Goal: Transaction & Acquisition: Purchase product/service

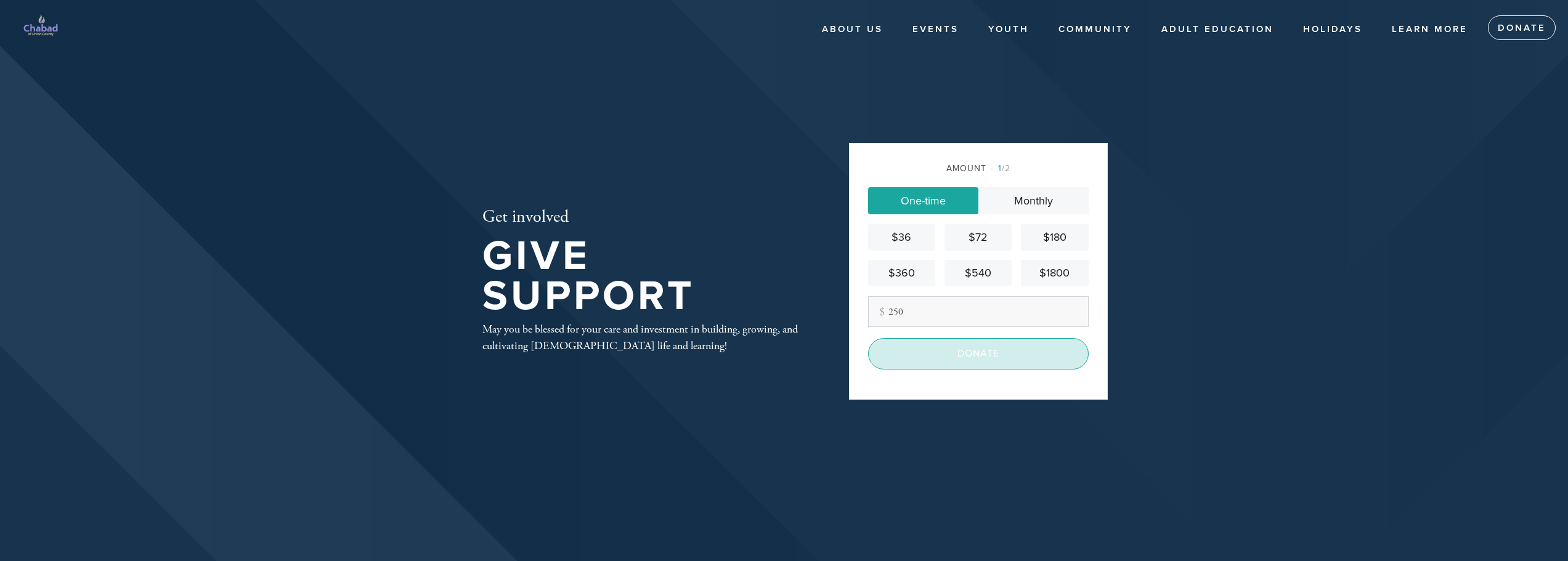
type input "250"
click at [959, 354] on input "Donate" at bounding box center [978, 354] width 220 height 31
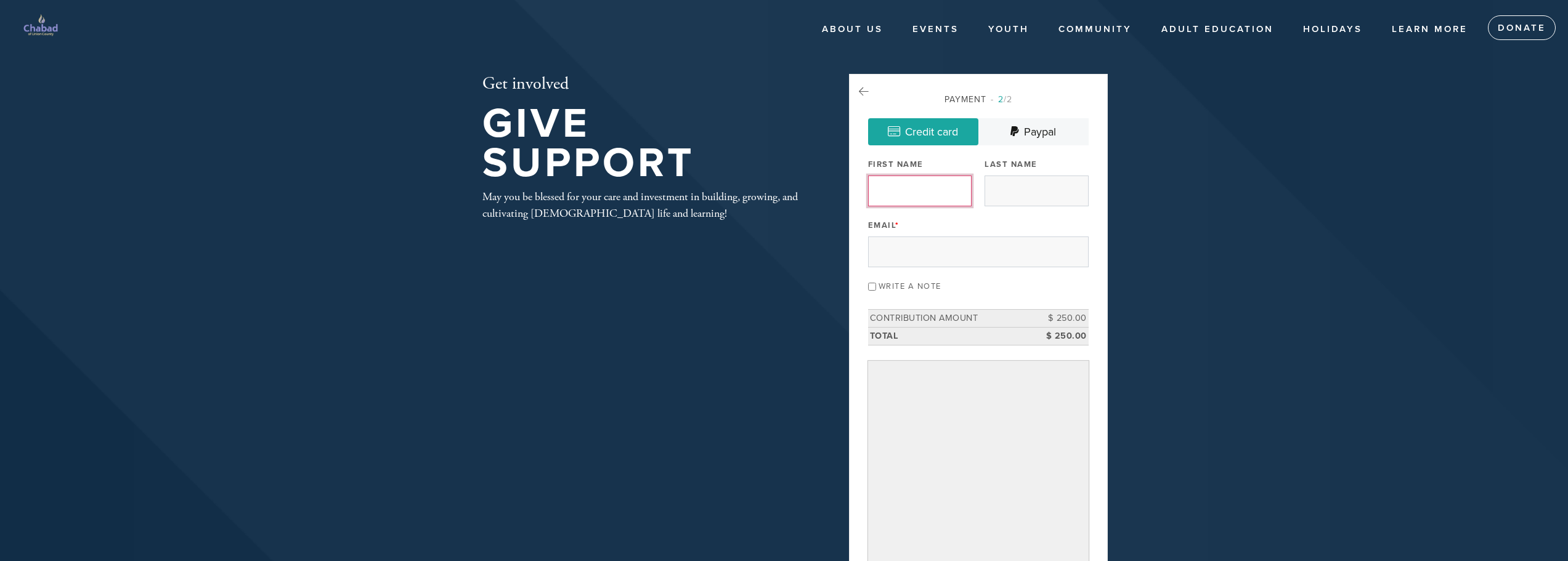
click at [908, 194] on input "First Name" at bounding box center [920, 191] width 104 height 31
type input "[PERSON_NAME]"
type input "[EMAIL_ADDRESS][DOMAIN_NAME]"
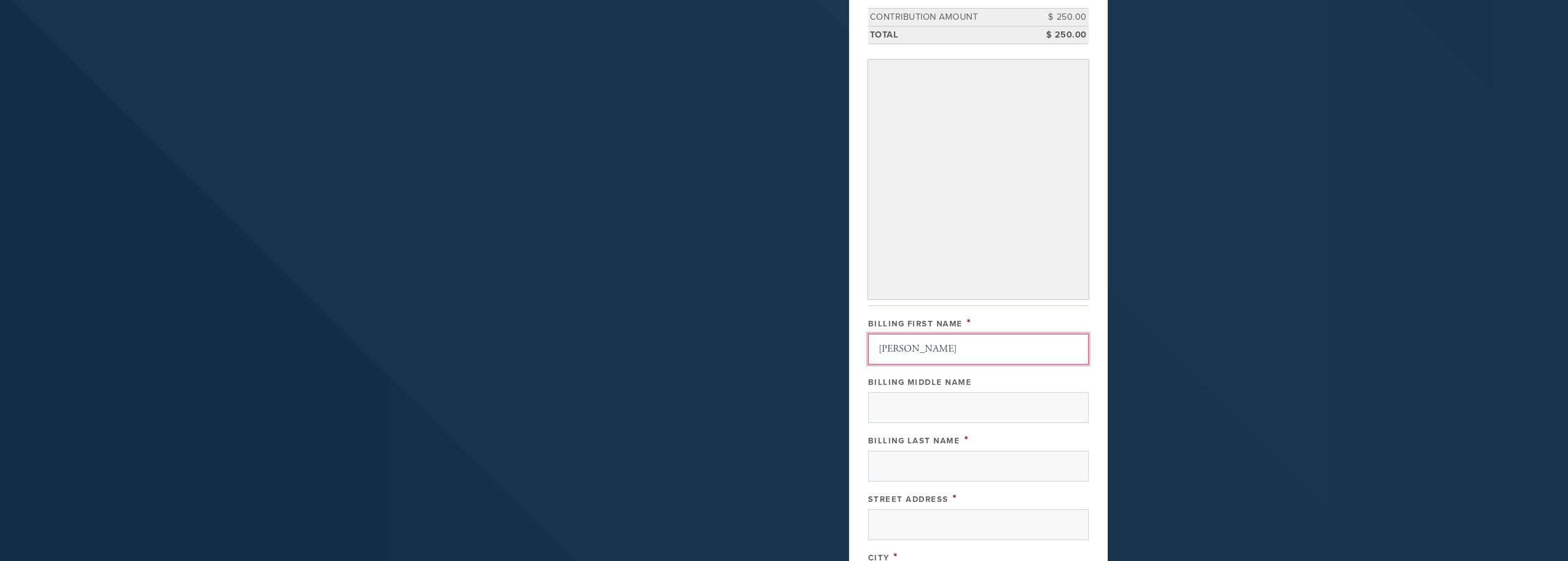
type input "[PERSON_NAME]"
type input "T"
type input "[PERSON_NAME]"
type input "1301 Magnolia Cir"
type input "[GEOGRAPHIC_DATA]"
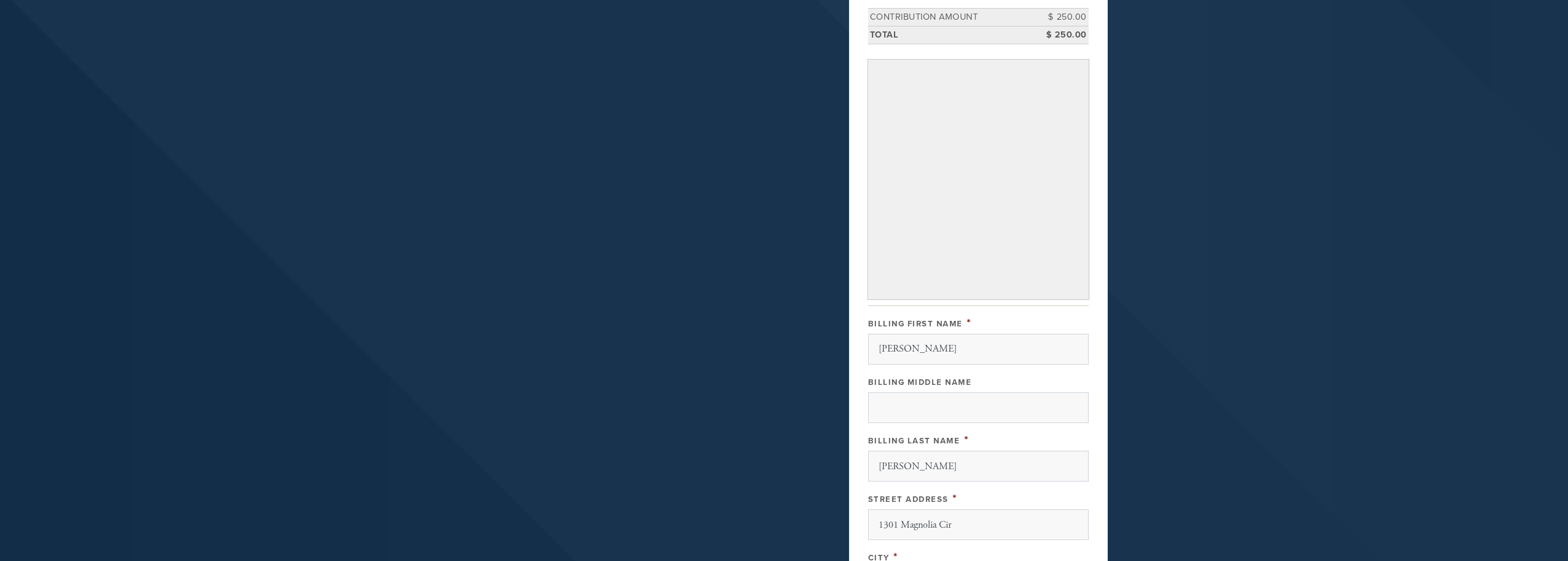
type input "[GEOGRAPHIC_DATA]"
type input "[US_STATE]"
type input "07076-2209"
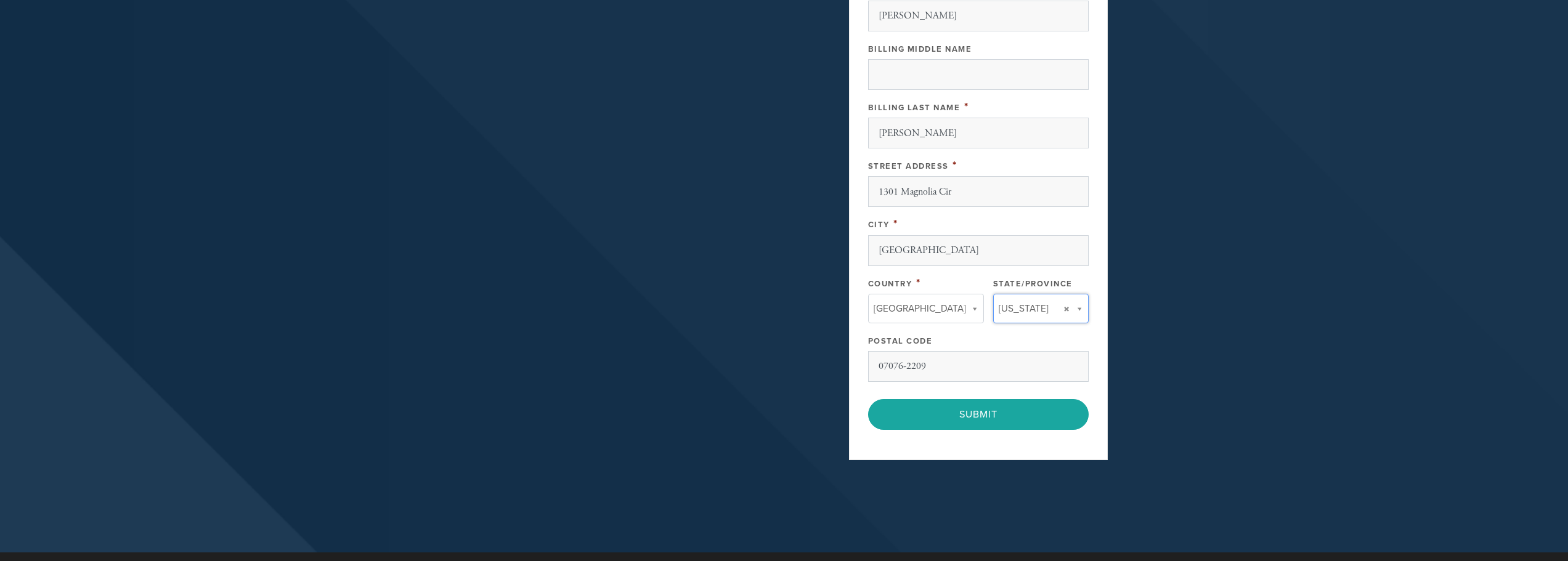
type input "[US_STATE]"
type input "[GEOGRAPHIC_DATA]"
click at [939, 361] on input "07076-2209" at bounding box center [978, 366] width 220 height 31
type input "07076"
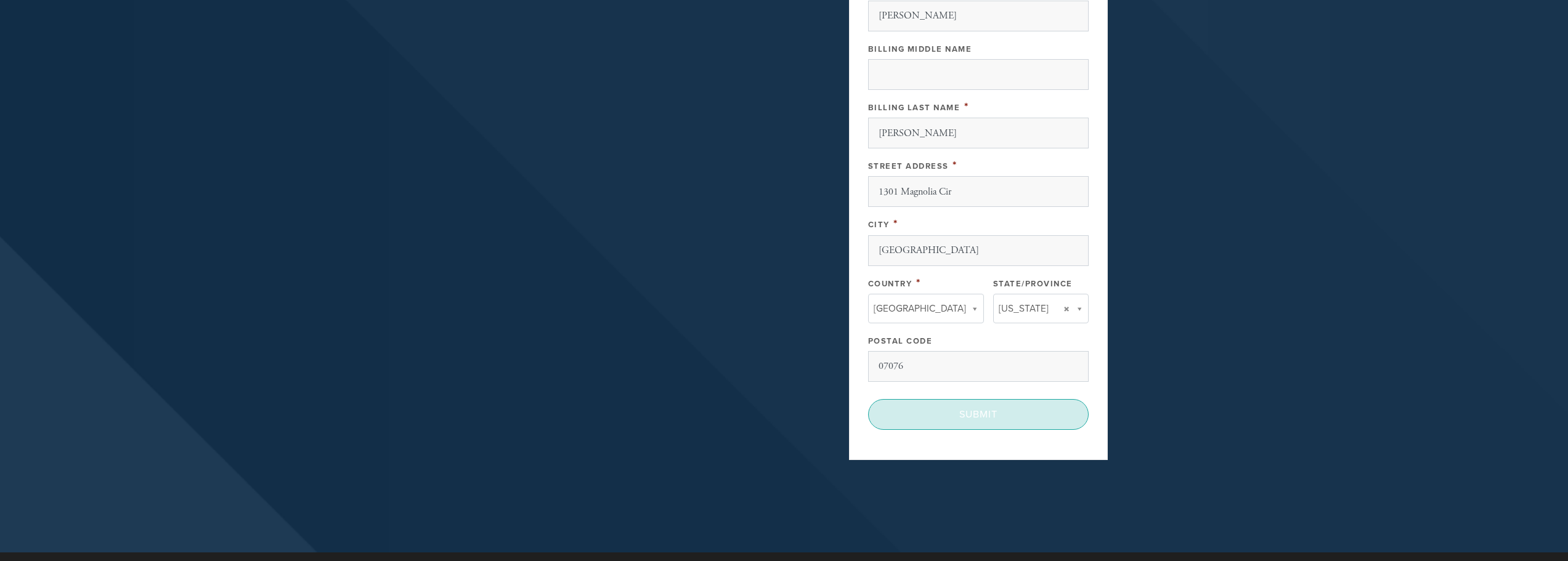
click at [914, 414] on input "Submit" at bounding box center [978, 415] width 220 height 31
